Goal: Task Accomplishment & Management: Complete application form

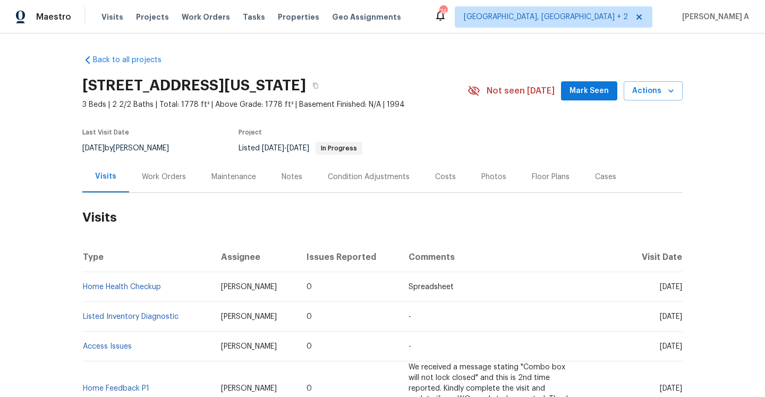
click at [166, 162] on div "Work Orders" at bounding box center [164, 176] width 70 height 31
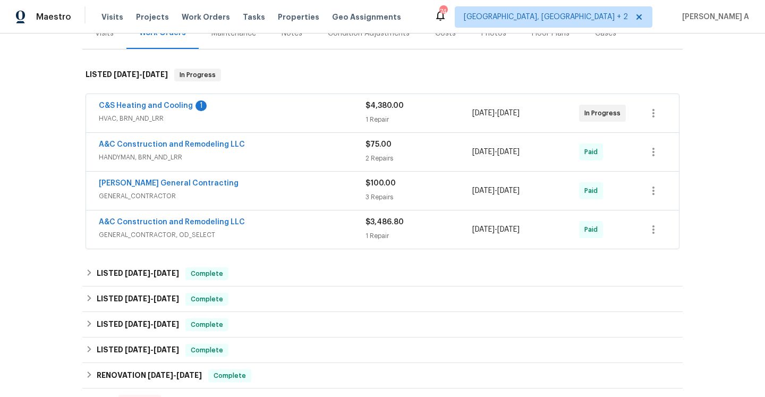
scroll to position [117, 0]
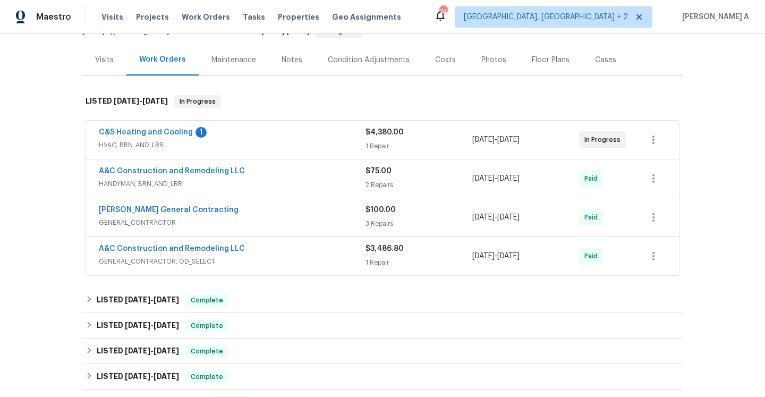
click at [273, 147] on span "HVAC, BRN_AND_LRR" at bounding box center [232, 145] width 267 height 11
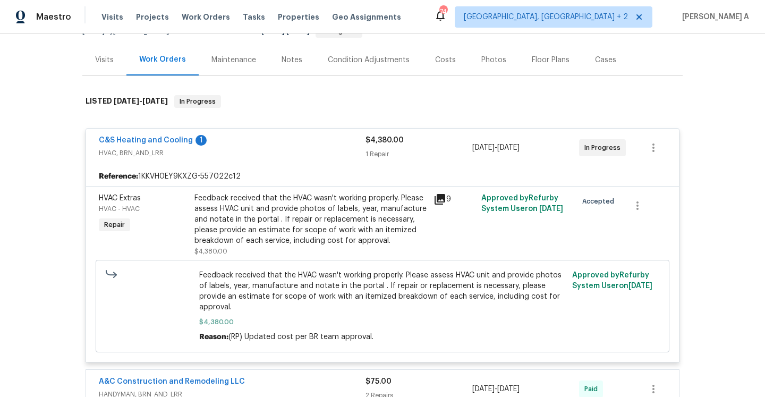
click at [273, 147] on div "C&S Heating and Cooling 1" at bounding box center [232, 141] width 267 height 13
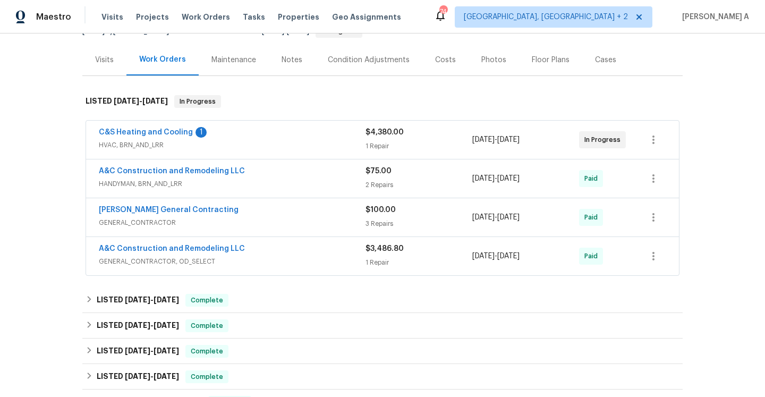
click at [273, 147] on span "HVAC, BRN_AND_LRR" at bounding box center [232, 145] width 267 height 11
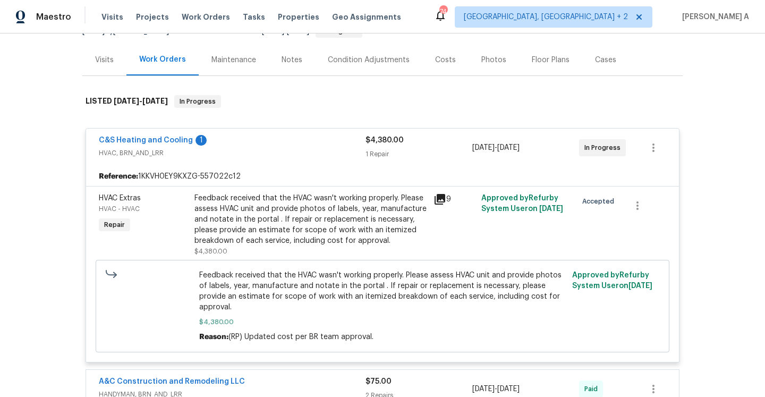
click at [169, 145] on span "C&S Heating and Cooling" at bounding box center [146, 140] width 94 height 11
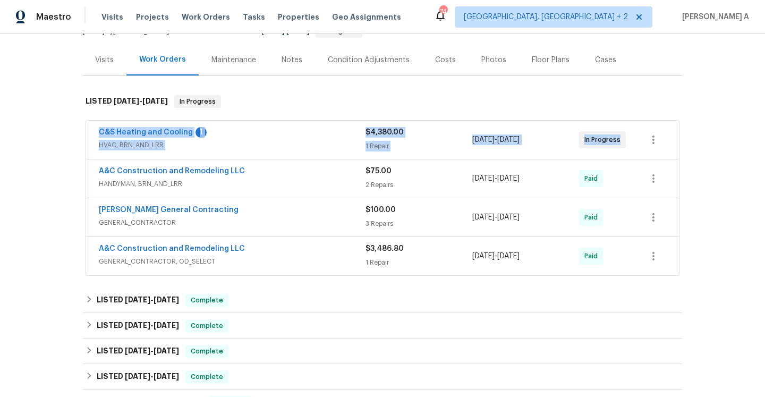
drag, startPoint x: 94, startPoint y: 136, endPoint x: 617, endPoint y: 142, distance: 523.4
click at [617, 142] on div "C&S Heating and Cooling 1 HVAC, BRN_AND_LRR $4,380.00 1 Repair 9/17/2025 - 9/19…" at bounding box center [382, 140] width 593 height 38
copy div "C&S Heating and Cooling 1 HVAC, BRN_AND_LRR $4,380.00 1 Repair 9/17/2025 - 9/19…"
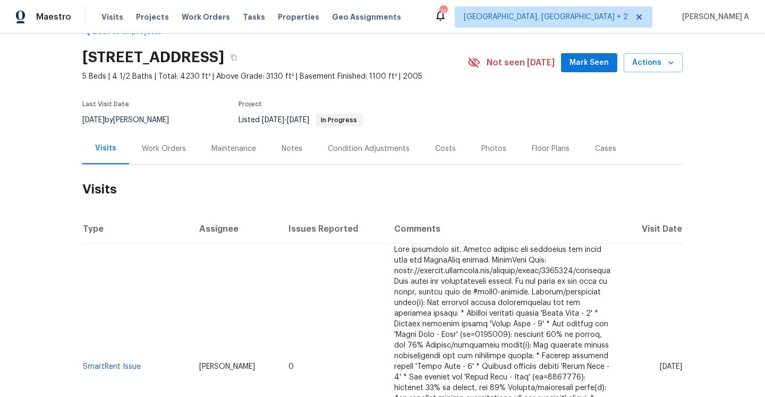
scroll to position [30, 0]
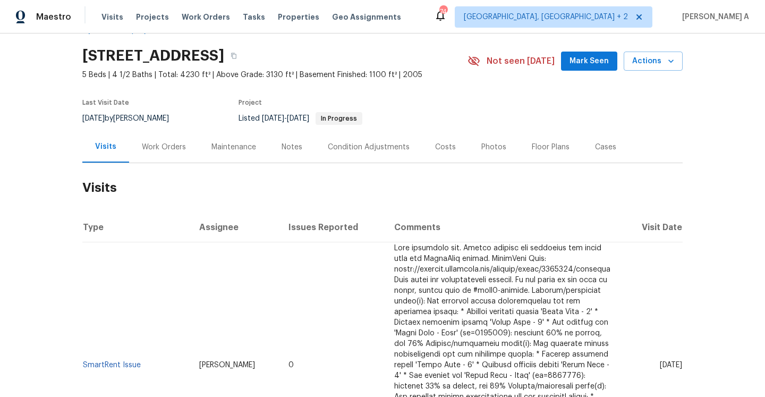
click at [180, 153] on div "Work Orders" at bounding box center [164, 146] width 70 height 31
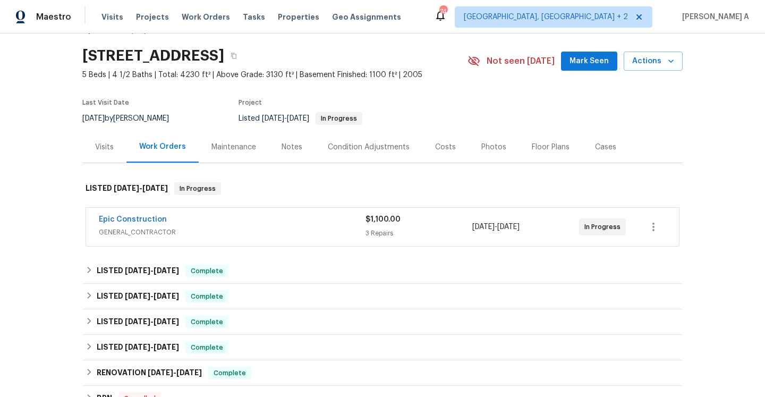
click at [244, 233] on span "GENERAL_CONTRACTOR" at bounding box center [232, 232] width 267 height 11
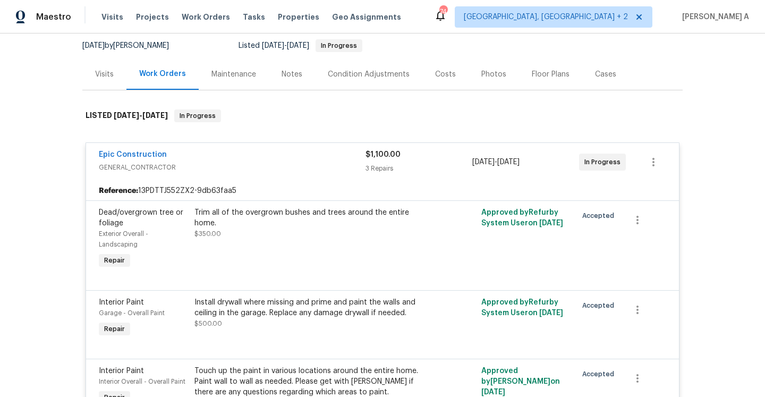
scroll to position [100, 0]
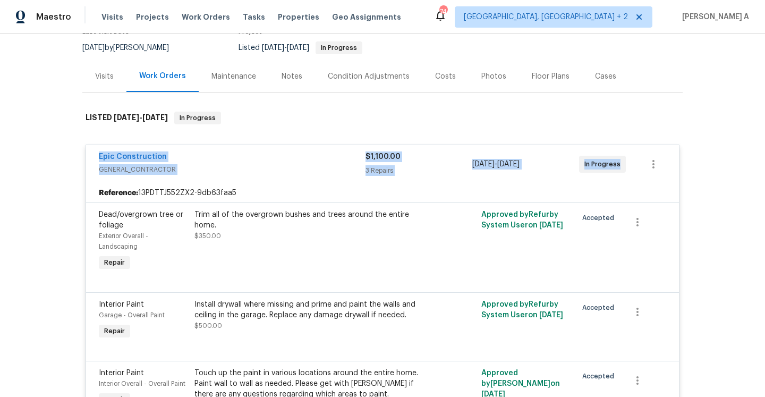
drag, startPoint x: 96, startPoint y: 157, endPoint x: 628, endPoint y: 165, distance: 531.4
click at [628, 165] on div "Epic Construction GENERAL_CONTRACTOR $1,100.00 3 Repairs 9/17/2025 - 9/24/2025 …" at bounding box center [382, 164] width 593 height 38
copy div "Epic Construction GENERAL_CONTRACTOR $1,100.00 3 Repairs 9/17/2025 - 9/24/2025 …"
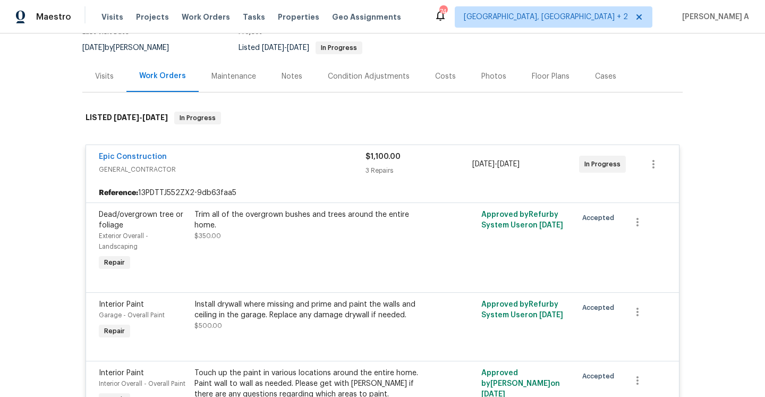
click at [259, 211] on div "Trim all of the overgrown bushes and trees around the entire home." at bounding box center [310, 219] width 233 height 21
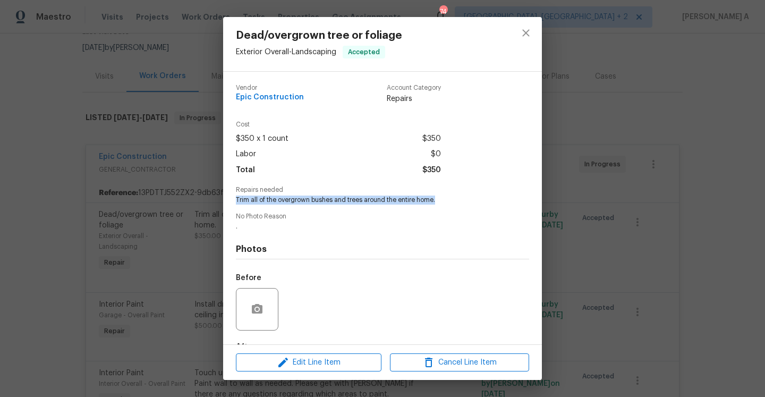
drag, startPoint x: 237, startPoint y: 199, endPoint x: 440, endPoint y: 200, distance: 203.5
click at [440, 200] on span "Trim all of the overgrown bushes and trees around the entire home." at bounding box center [368, 200] width 264 height 9
copy span "Trim all of the overgrown bushes and trees around the entire home."
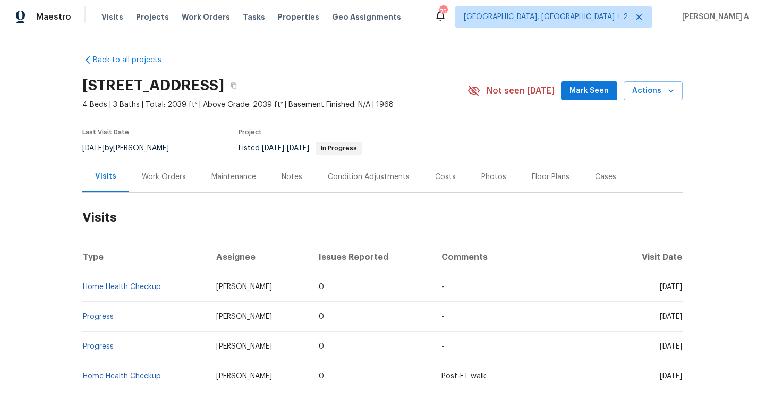
click at [160, 195] on h2 "Visits" at bounding box center [382, 217] width 600 height 49
click at [160, 186] on div "Work Orders" at bounding box center [164, 176] width 70 height 31
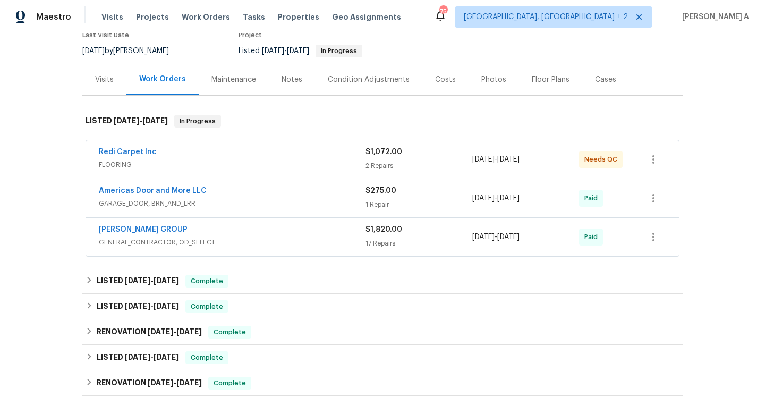
scroll to position [7, 0]
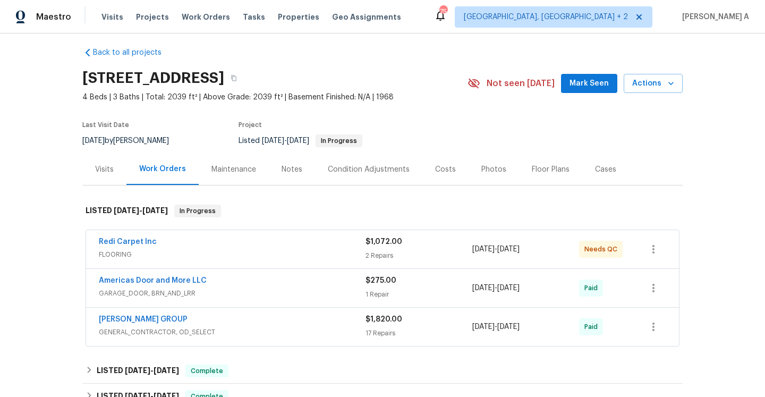
click at [108, 162] on div "Visits" at bounding box center [104, 169] width 44 height 31
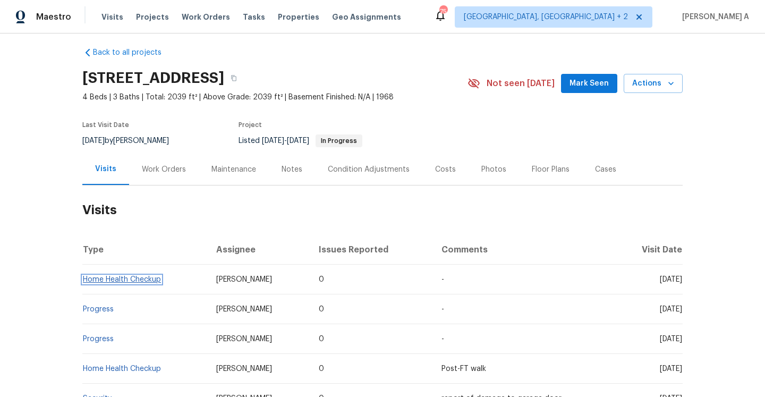
click at [147, 277] on link "Home Health Checkup" at bounding box center [122, 279] width 78 height 7
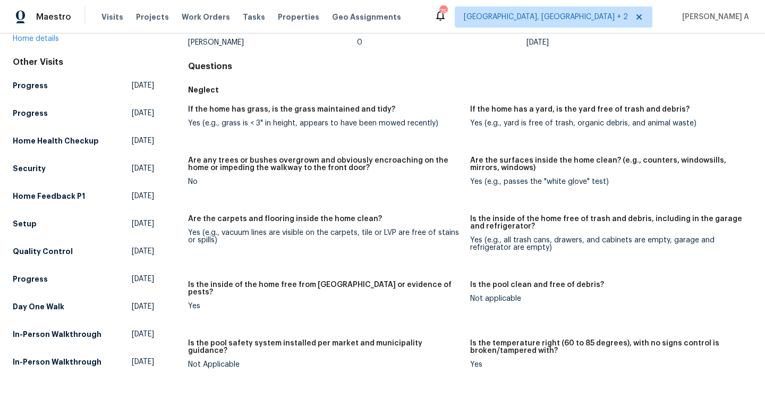
scroll to position [67, 0]
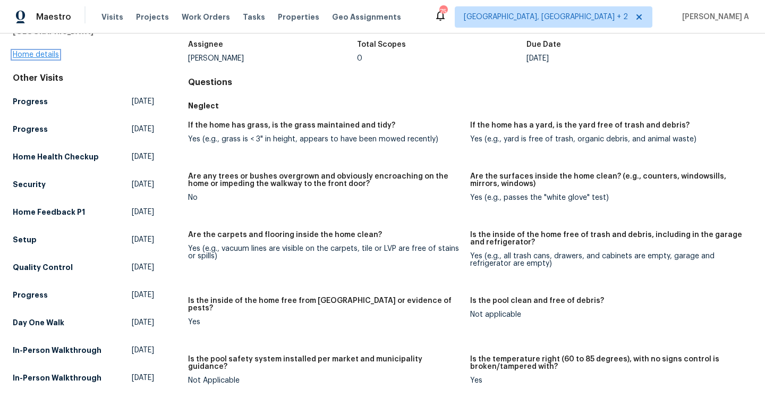
click at [47, 54] on link "Home details" at bounding box center [36, 54] width 46 height 7
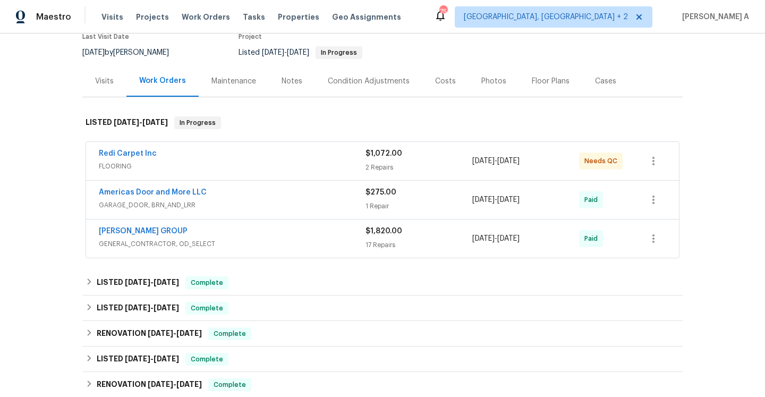
scroll to position [82, 0]
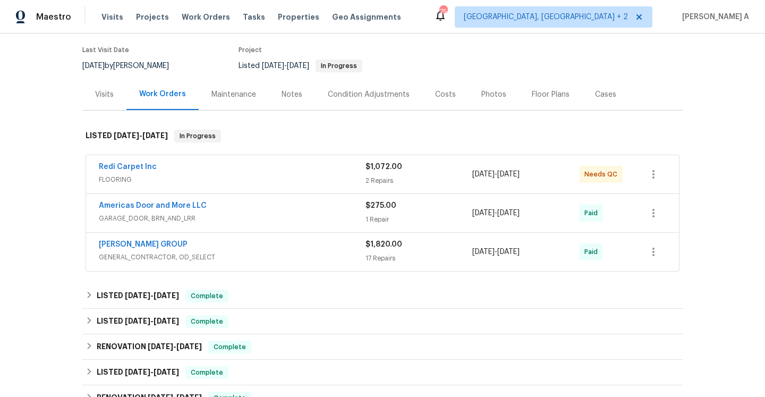
click at [108, 91] on div "Visits" at bounding box center [104, 94] width 19 height 11
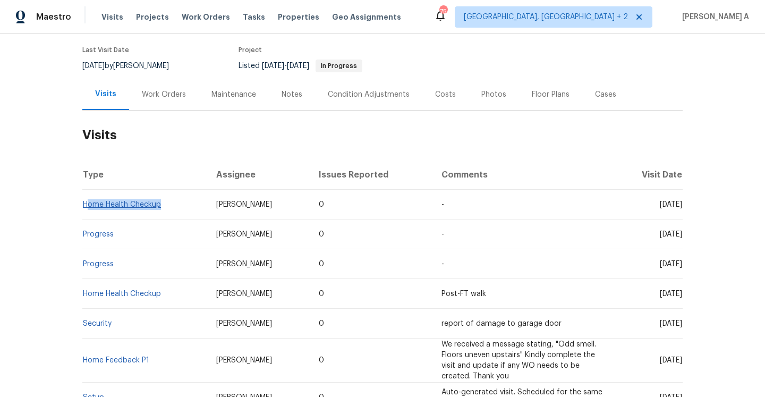
drag, startPoint x: 163, startPoint y: 209, endPoint x: 87, endPoint y: 207, distance: 76.5
click at [87, 207] on td "Home Health Checkup" at bounding box center [144, 205] width 125 height 30
copy link "Home Health Checkup"
click at [152, 206] on link "Home Health Checkup" at bounding box center [122, 204] width 78 height 7
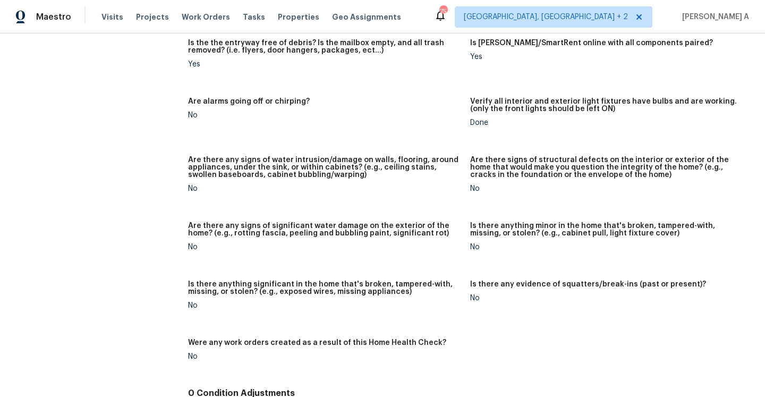
scroll to position [626, 0]
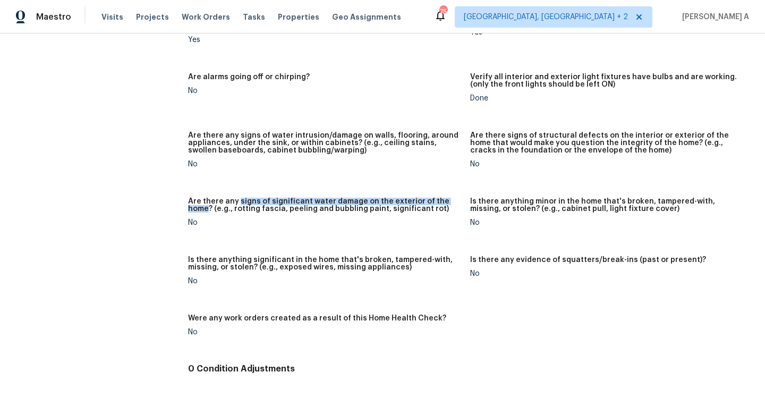
drag, startPoint x: 238, startPoint y: 195, endPoint x: 454, endPoint y: 193, distance: 216.3
click at [454, 198] on h5 "Are there any signs of significant water damage on the exterior of the home? (e…" at bounding box center [325, 205] width 274 height 15
copy h5 "signs of significant water damage on the exterior of the home"
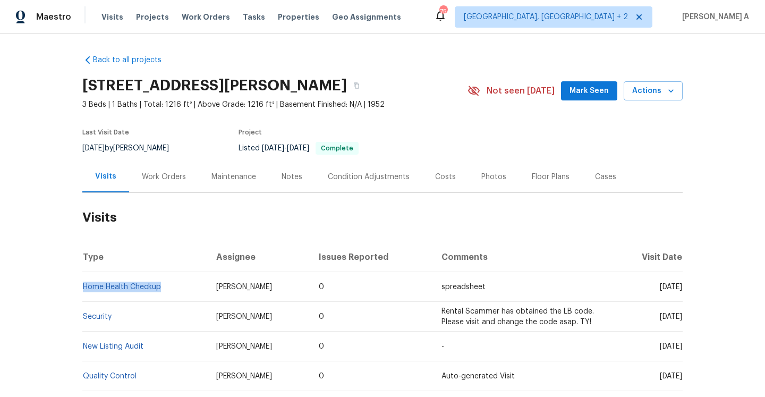
drag, startPoint x: 167, startPoint y: 292, endPoint x: 82, endPoint y: 290, distance: 84.5
click at [82, 290] on td "Home Health Checkup" at bounding box center [144, 287] width 125 height 30
copy link "Home Health Checkup"
click at [168, 182] on div "Work Orders" at bounding box center [164, 176] width 70 height 31
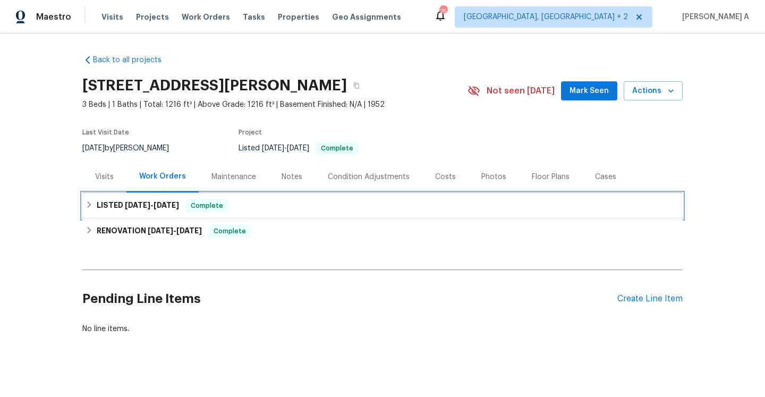
click at [178, 211] on div "LISTED 9/3/25 - 9/4/25 Complete" at bounding box center [383, 205] width 594 height 13
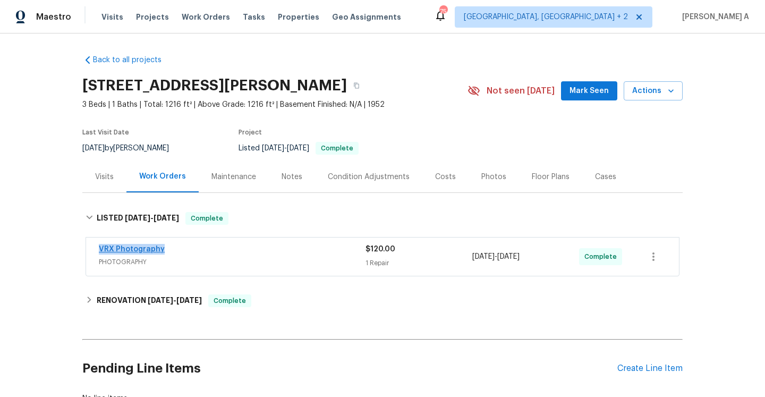
drag, startPoint x: 172, startPoint y: 251, endPoint x: 98, endPoint y: 251, distance: 73.3
click at [99, 251] on div "VRX Photography" at bounding box center [232, 250] width 267 height 13
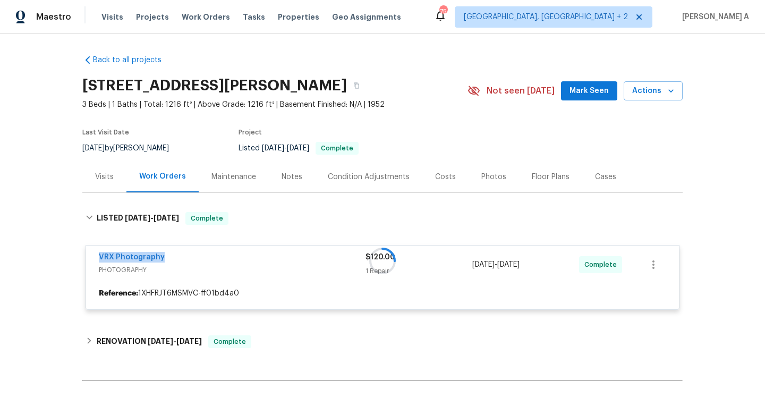
copy link "VRX Photography"
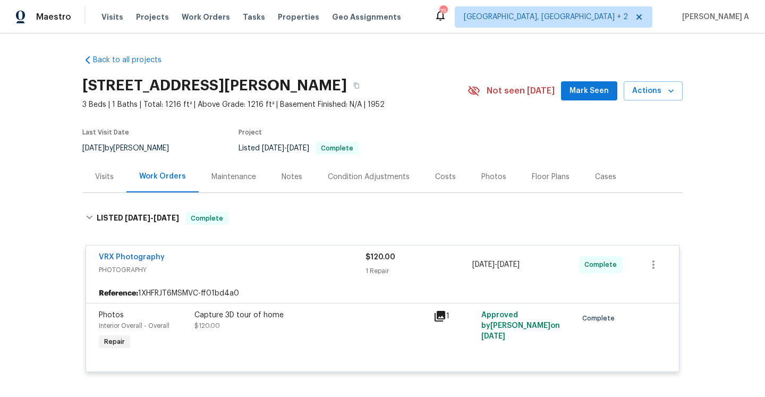
click at [115, 164] on div "Visits" at bounding box center [104, 176] width 44 height 31
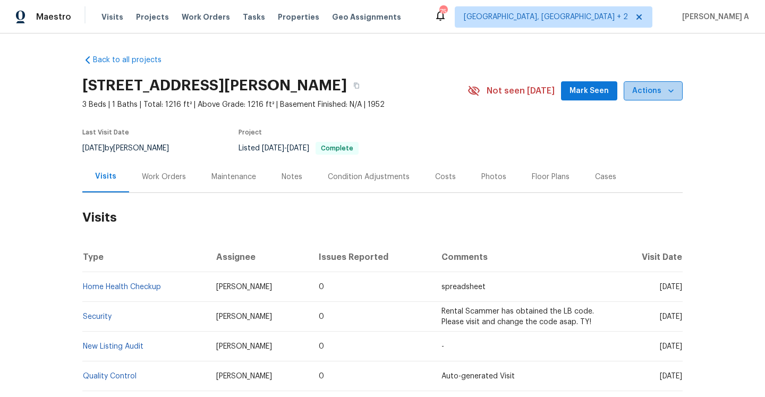
click at [660, 88] on span "Actions" at bounding box center [653, 90] width 42 height 13
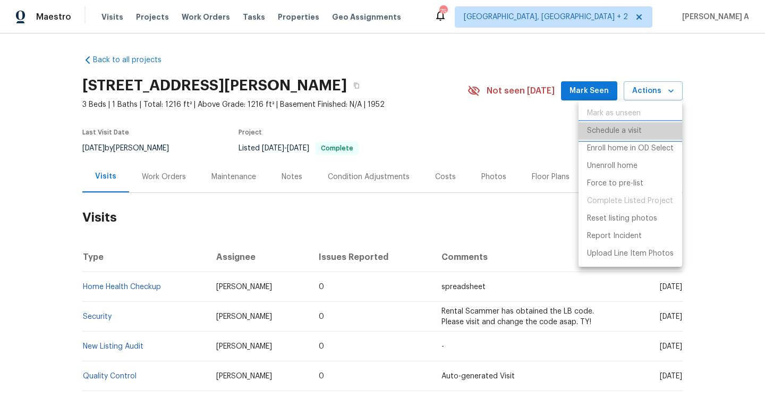
click at [607, 126] on p "Schedule a visit" at bounding box center [614, 130] width 55 height 11
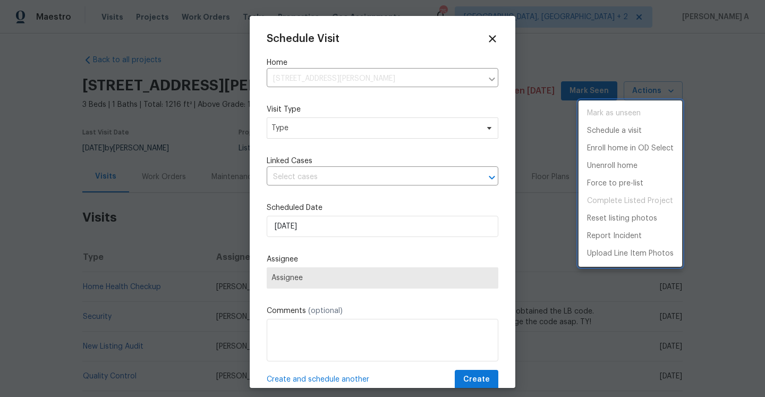
click at [384, 139] on div at bounding box center [382, 198] width 765 height 397
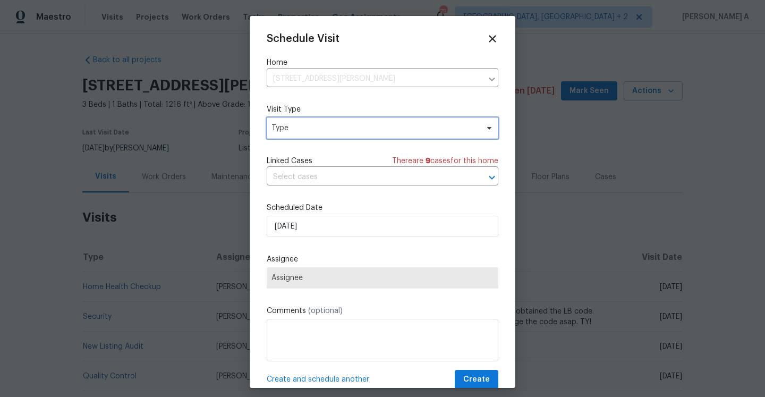
click at [374, 131] on span "Type" at bounding box center [375, 128] width 207 height 11
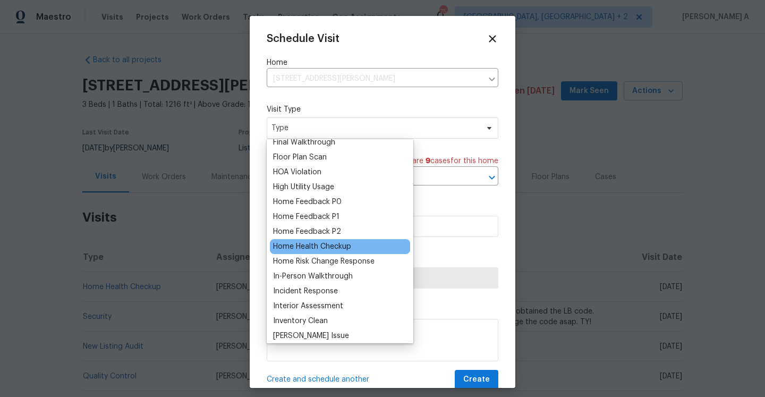
scroll to position [282, 0]
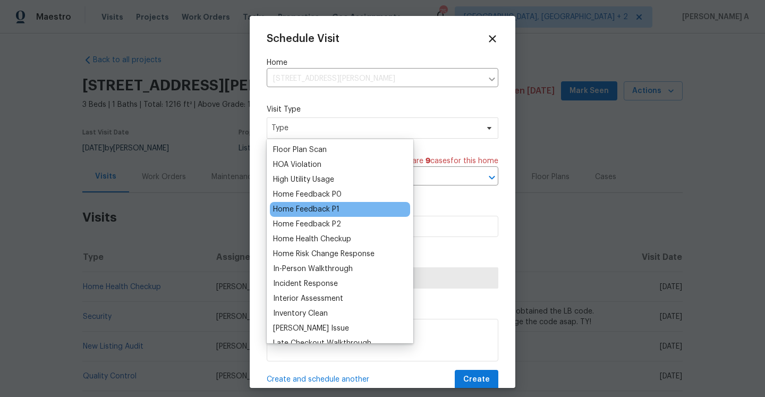
click at [321, 213] on div "Home Feedback P1" at bounding box center [306, 209] width 66 height 11
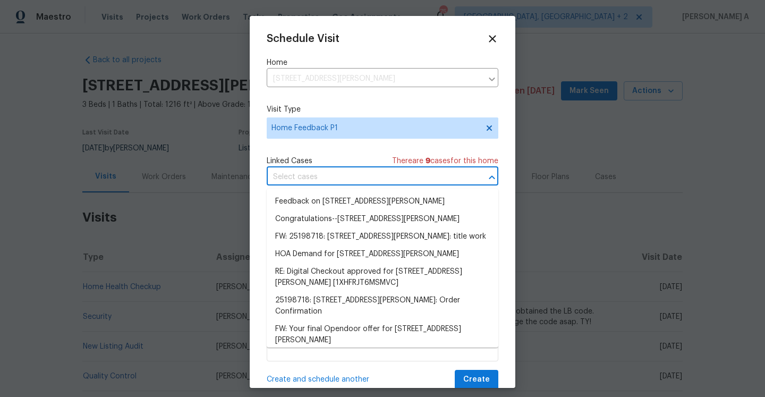
click at [317, 183] on input "text" at bounding box center [368, 177] width 202 height 16
click at [320, 200] on li "Feedback on 612 N Logan St, Olathe, KS 66061" at bounding box center [383, 202] width 232 height 18
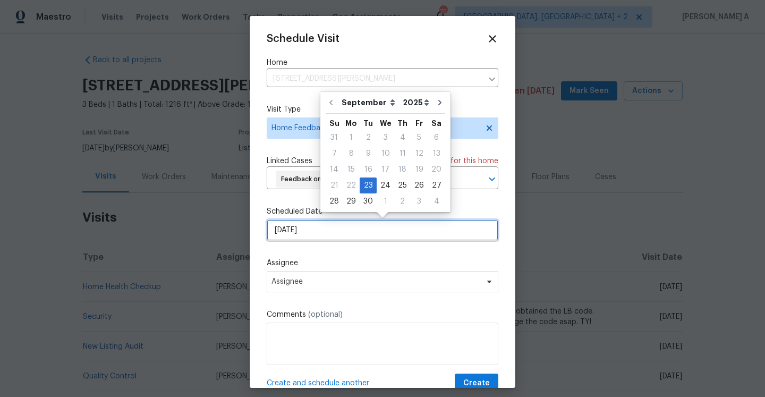
click at [320, 230] on input "9/23/2025" at bounding box center [383, 229] width 232 height 21
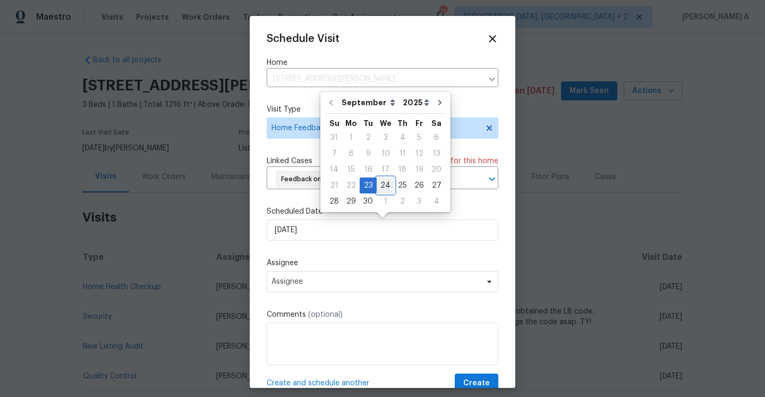
click at [388, 181] on div "24" at bounding box center [386, 185] width 18 height 15
type input "9/24/2025"
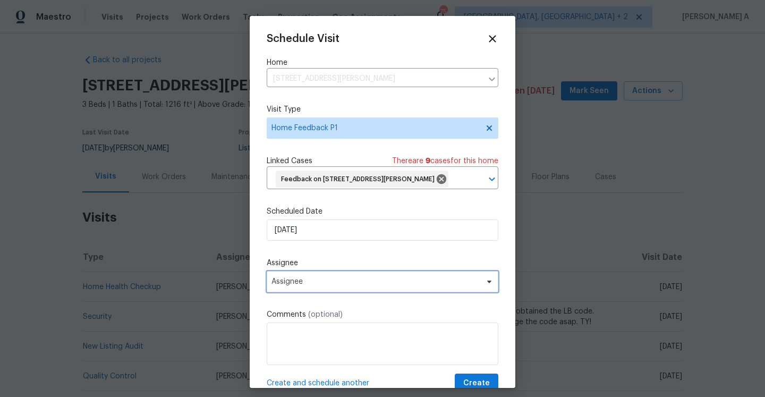
click at [328, 285] on span "Assignee" at bounding box center [376, 281] width 208 height 9
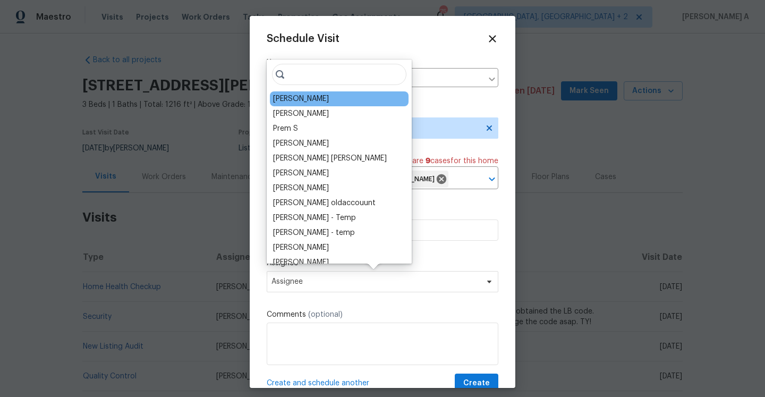
click at [296, 96] on div "Joshua Beatty" at bounding box center [301, 99] width 56 height 11
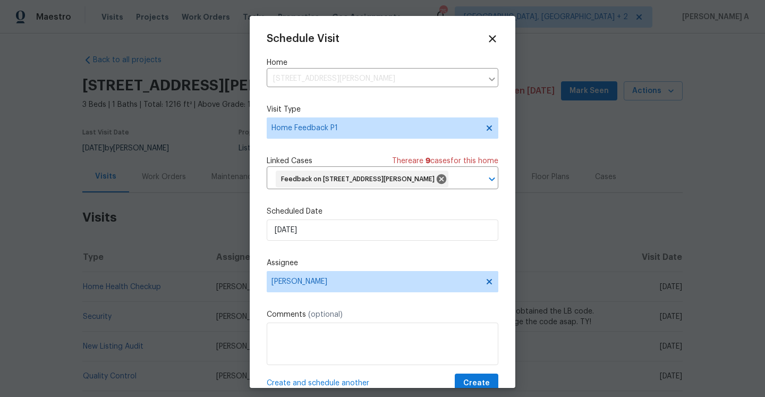
click at [354, 319] on label "Comments (optional)" at bounding box center [383, 314] width 232 height 11
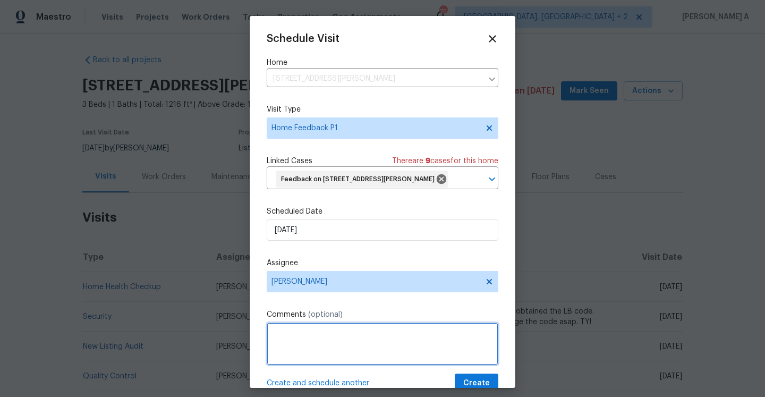
click at [354, 336] on textarea at bounding box center [383, 344] width 232 height 43
click at [361, 357] on textarea at bounding box center [383, 344] width 232 height 43
paste textarea "Garage damaged floors worried buyer of tree roots or future issues."
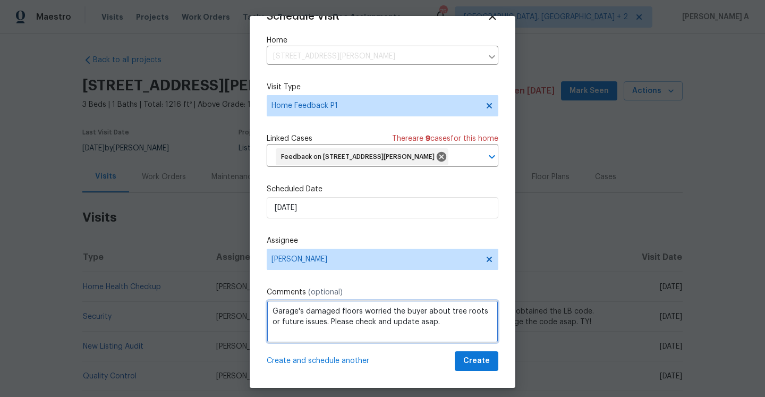
type textarea "Garage's damaged floors worried the buyer about tree roots or future issues. Pl…"
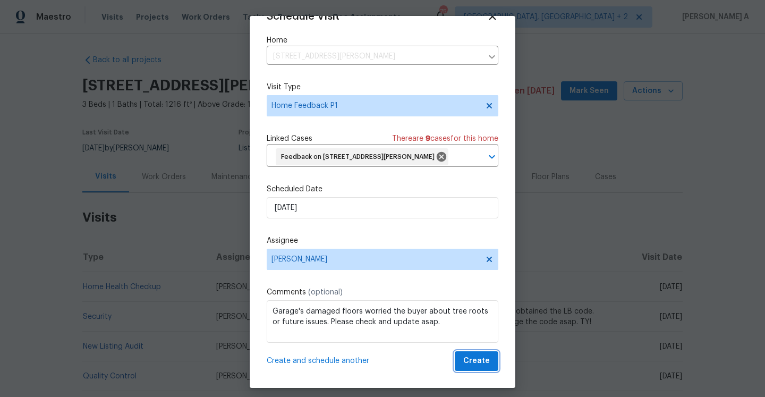
click at [475, 360] on span "Create" at bounding box center [476, 360] width 27 height 13
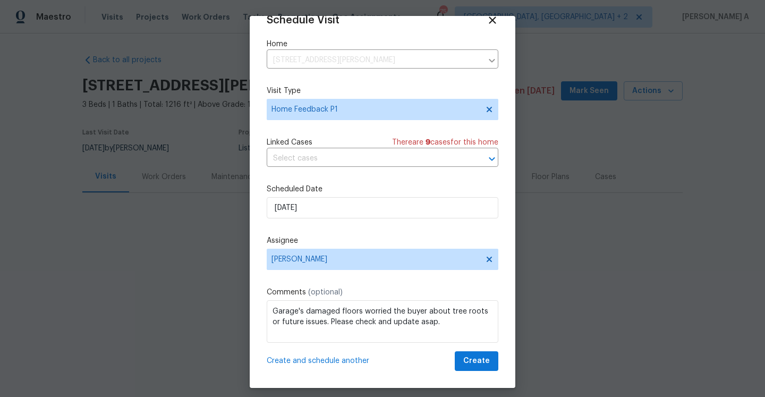
scroll to position [19, 0]
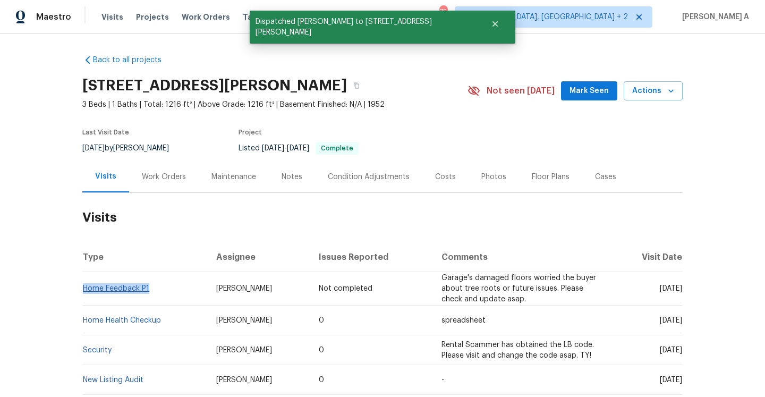
drag, startPoint x: 153, startPoint y: 293, endPoint x: 85, endPoint y: 291, distance: 68.0
click at [85, 291] on td "Home Feedback P1" at bounding box center [144, 288] width 125 height 33
copy link "Home Feedback P1"
